Goal: Task Accomplishment & Management: Complete application form

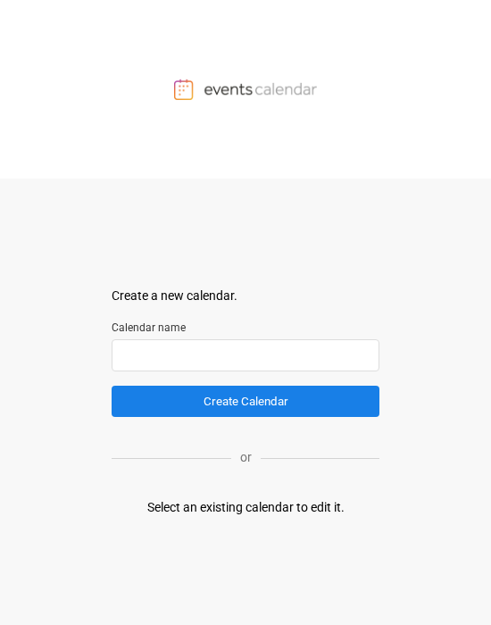
click at [179, 307] on input "text" at bounding box center [246, 355] width 268 height 32
click at [198, 307] on input "*******" at bounding box center [246, 355] width 268 height 32
type input "*"
click at [207, 307] on div "Select an existing calendar to edit it." at bounding box center [245, 507] width 197 height 19
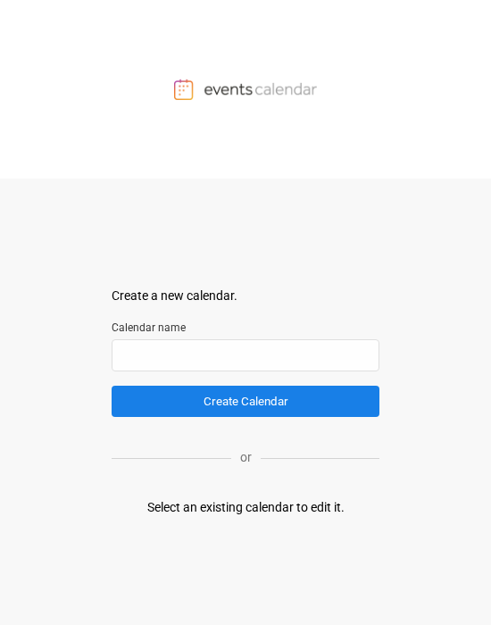
click at [207, 307] on div "Select an existing calendar to edit it." at bounding box center [245, 507] width 197 height 19
drag, startPoint x: 237, startPoint y: 512, endPoint x: 304, endPoint y: 516, distance: 67.1
click at [207, 307] on div "Select an existing calendar to edit it." at bounding box center [245, 507] width 197 height 19
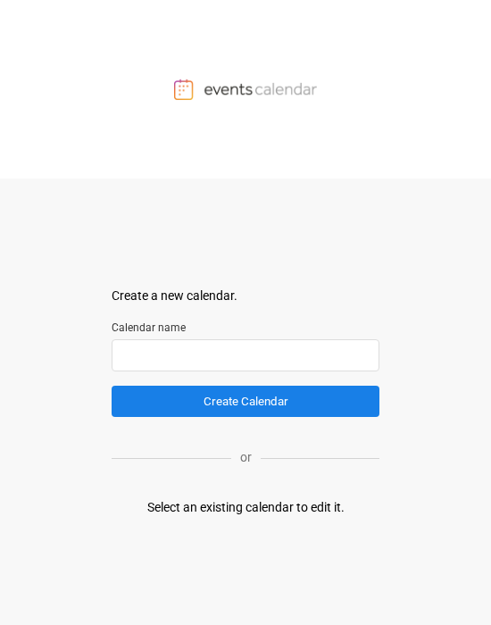
click at [239, 362] on input "text" at bounding box center [246, 355] width 268 height 32
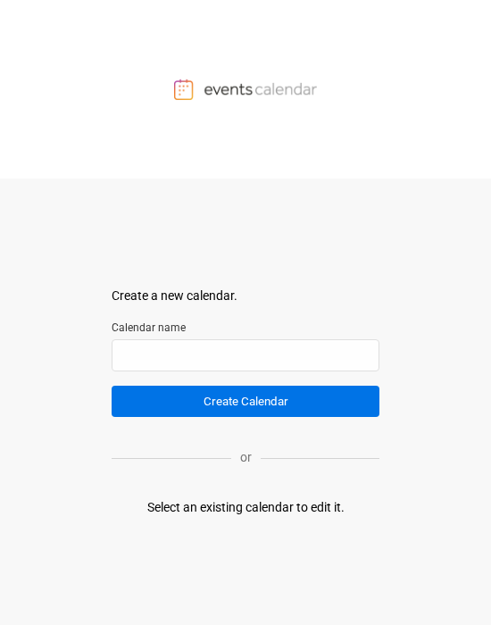
click at [215, 407] on button "Create Calendar" at bounding box center [246, 401] width 268 height 31
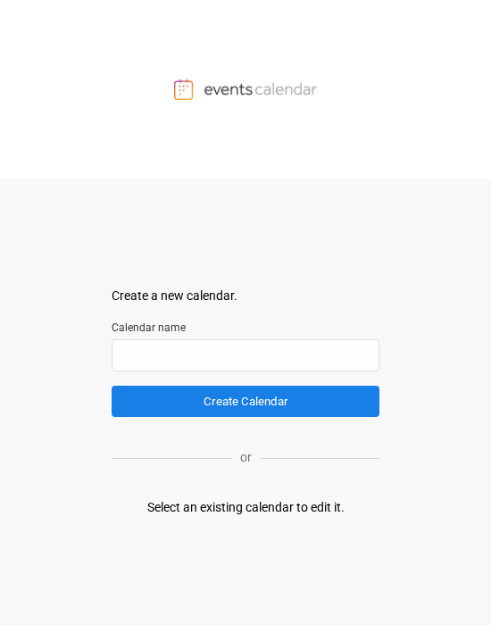
drag, startPoint x: 151, startPoint y: 503, endPoint x: 162, endPoint y: 509, distance: 12.4
click at [162, 322] on div "Select an existing calendar to edit it." at bounding box center [245, 507] width 197 height 19
drag, startPoint x: 174, startPoint y: 512, endPoint x: 355, endPoint y: 529, distance: 182.1
click at [221, 322] on div "Create a new calendar. Select a container to insert the calendar into. Calendar…" at bounding box center [246, 402] width 268 height 446
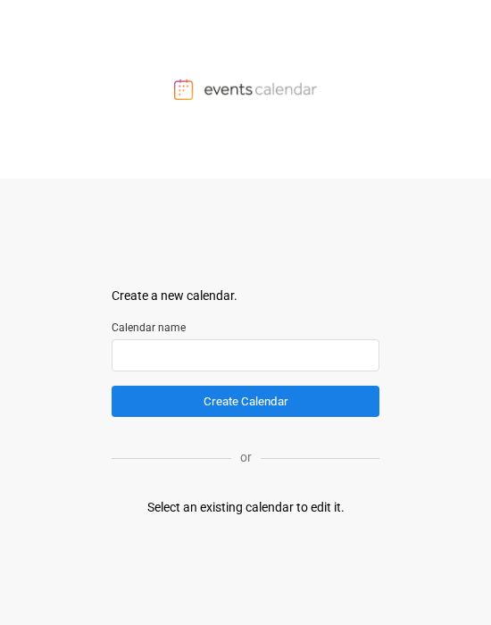
click at [190, 322] on input "text" at bounding box center [246, 355] width 268 height 32
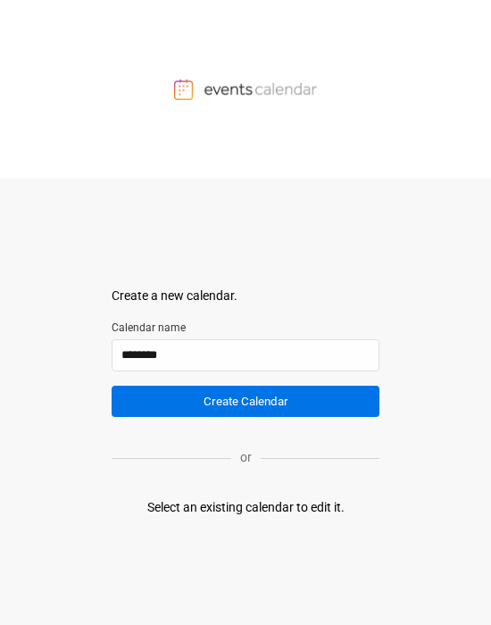
type input "********"
click at [185, 322] on button "Create Calendar" at bounding box center [246, 401] width 268 height 31
